Goal: Transaction & Acquisition: Book appointment/travel/reservation

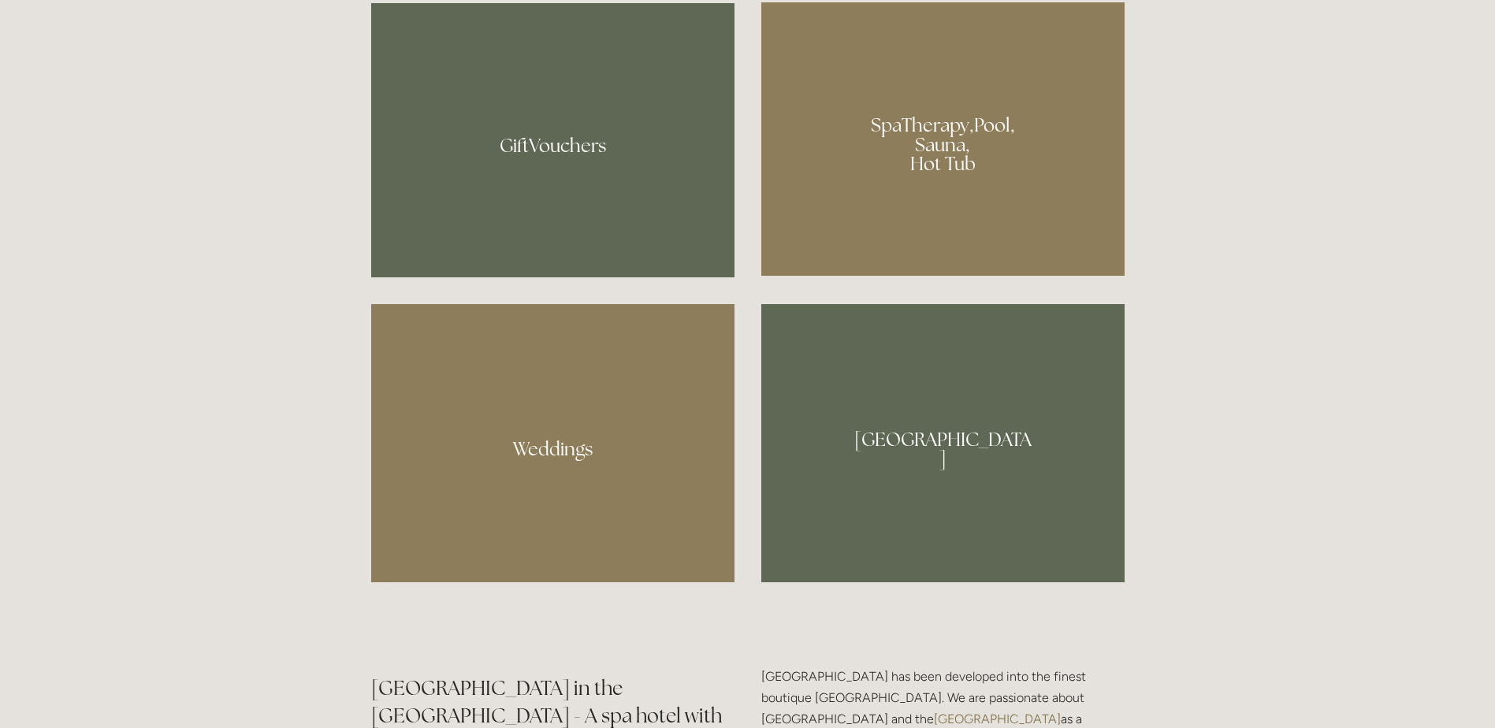
scroll to position [1418, 0]
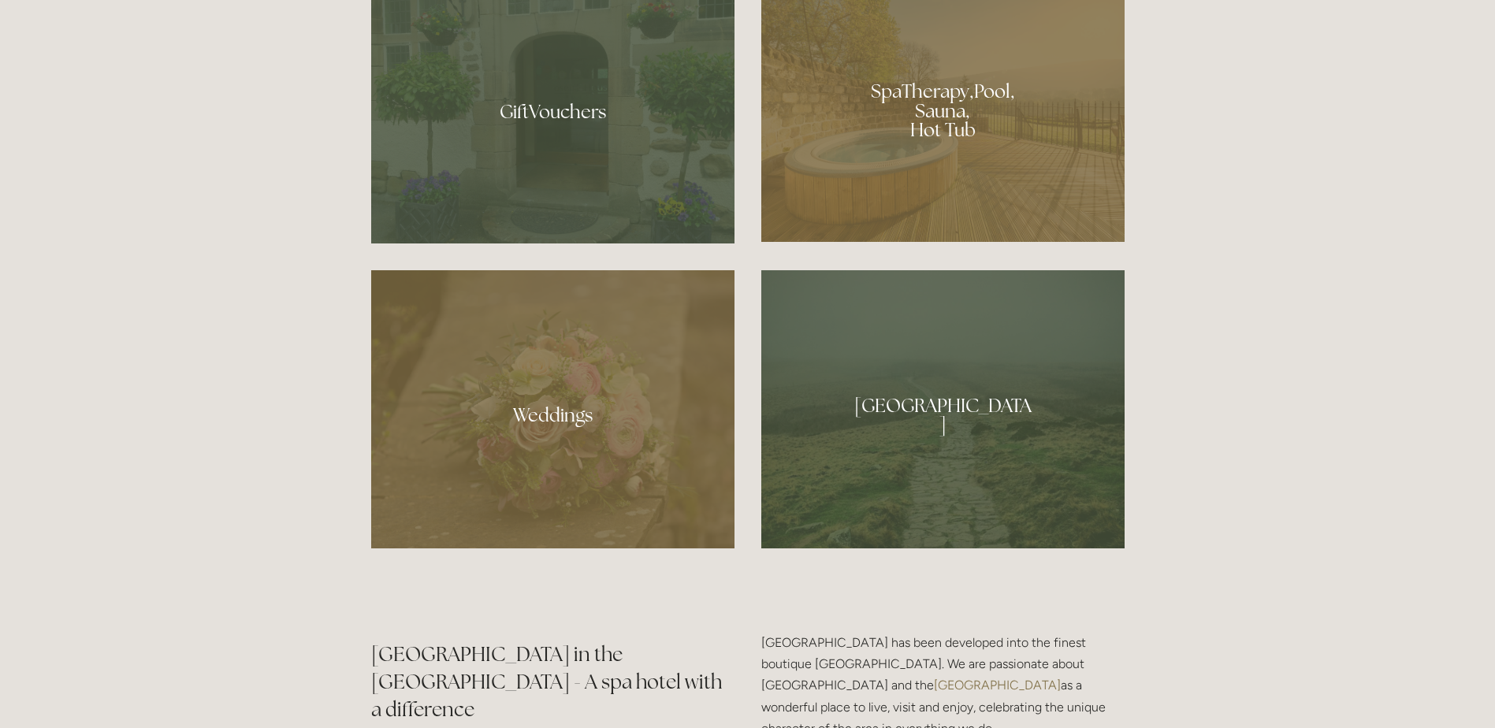
click at [871, 76] on div at bounding box center [942, 104] width 363 height 273
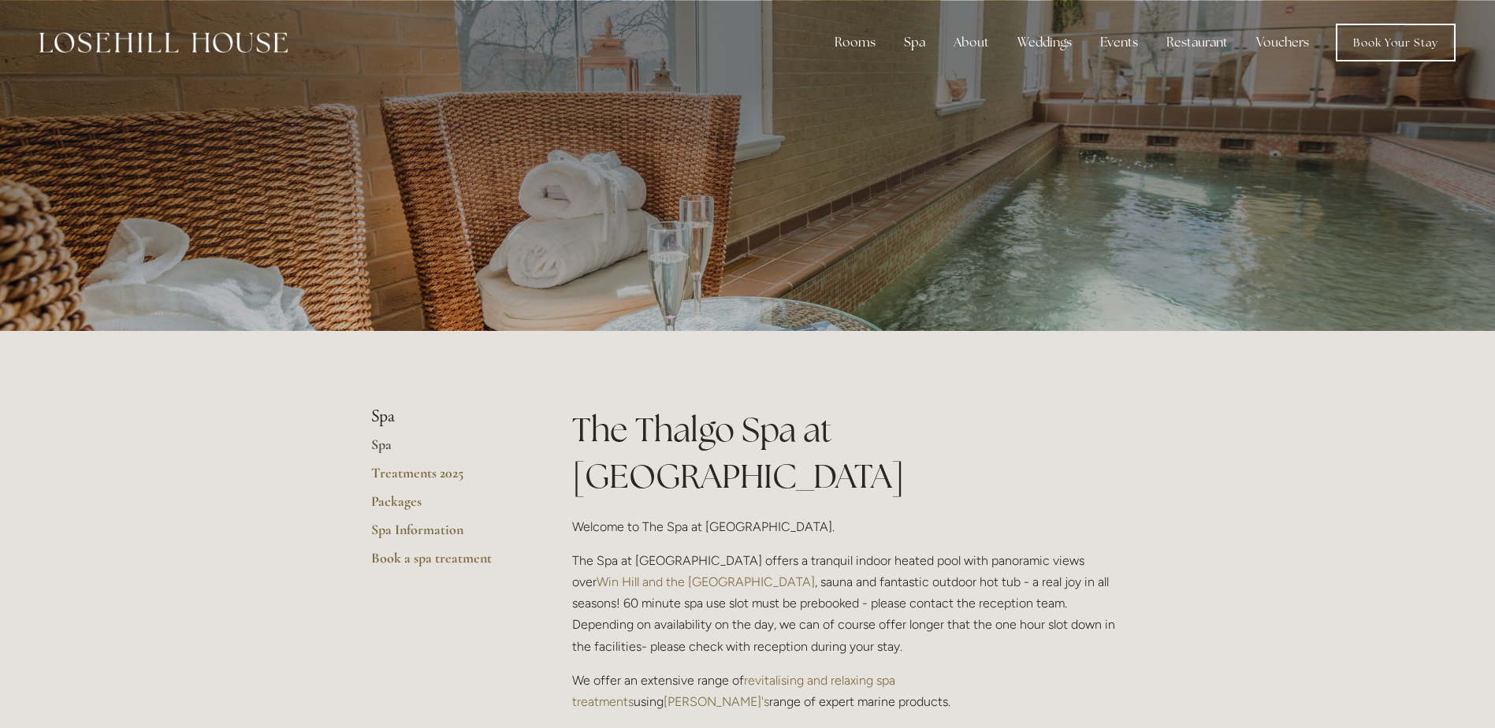
drag, startPoint x: 1214, startPoint y: 542, endPoint x: 782, endPoint y: 223, distance: 536.8
click at [860, 163] on link "Offers" at bounding box center [866, 159] width 102 height 25
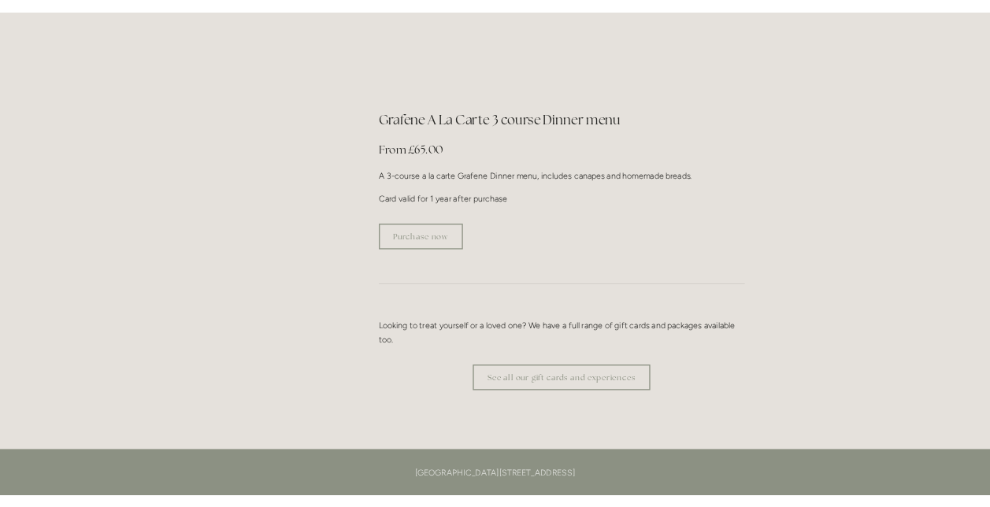
scroll to position [2835, 0]
